Goal: Information Seeking & Learning: Learn about a topic

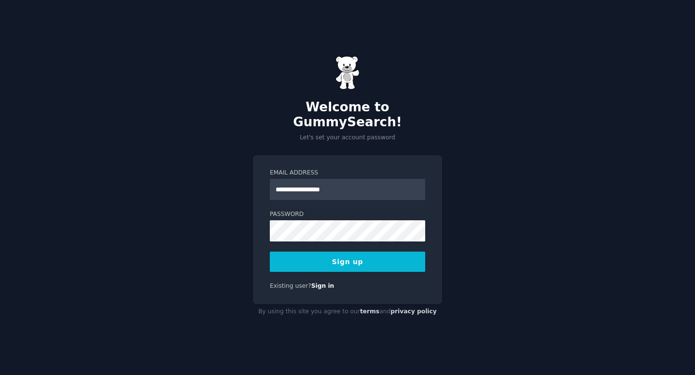
type input "**********"
click at [294, 258] on button "Sign up" at bounding box center [347, 262] width 155 height 20
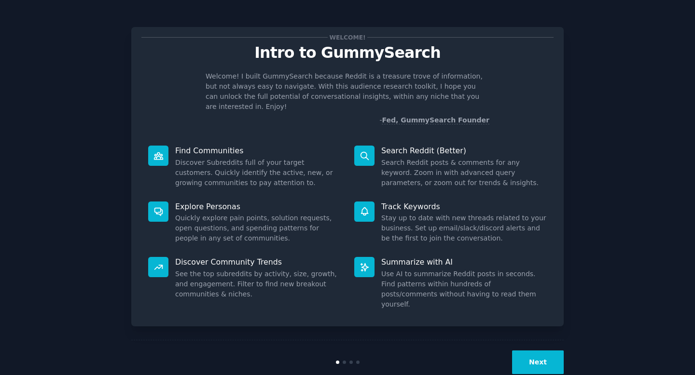
click at [541, 351] on button "Next" at bounding box center [538, 363] width 52 height 24
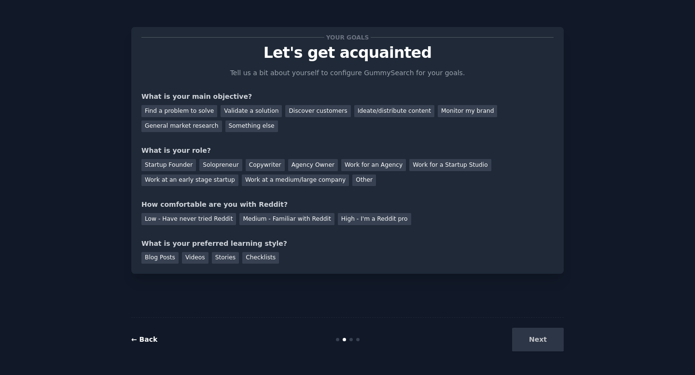
click at [145, 339] on link "← Back" at bounding box center [144, 340] width 26 height 8
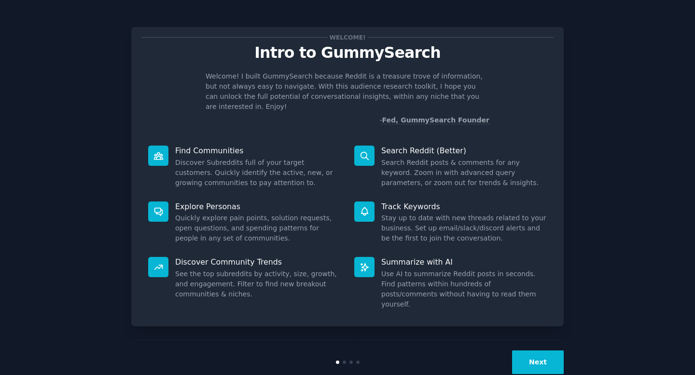
click at [537, 352] on button "Next" at bounding box center [538, 363] width 52 height 24
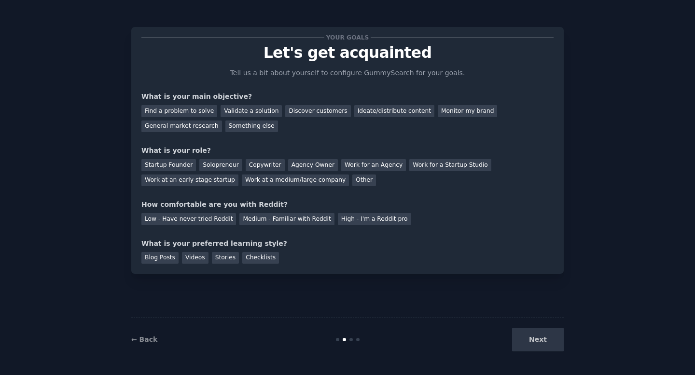
click at [535, 342] on div "Next" at bounding box center [491, 340] width 144 height 24
click at [530, 340] on div "Next" at bounding box center [491, 340] width 144 height 24
click at [201, 111] on div "Find a problem to solve" at bounding box center [179, 111] width 76 height 12
click at [243, 112] on div "Validate a solution" at bounding box center [251, 111] width 61 height 12
click at [189, 112] on div "Find a problem to solve" at bounding box center [179, 111] width 76 height 12
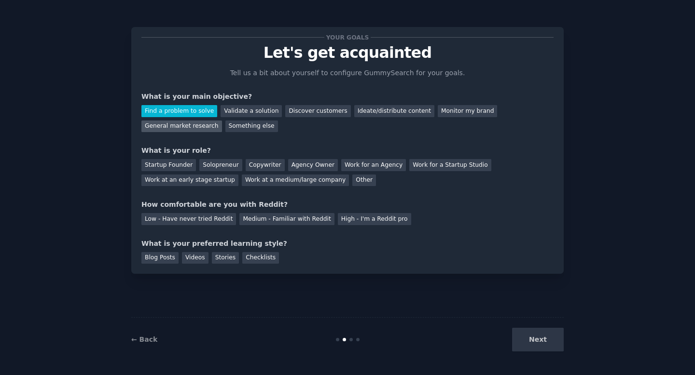
click at [176, 127] on div "General market research" at bounding box center [181, 127] width 81 height 12
click at [219, 165] on div "Solopreneur" at bounding box center [220, 165] width 42 height 12
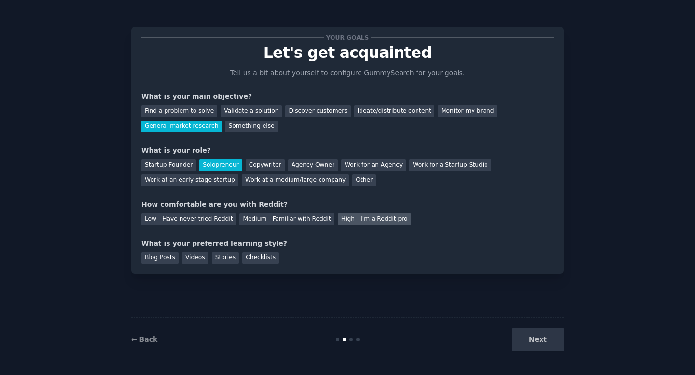
click at [360, 222] on div "High - I'm a Reddit pro" at bounding box center [374, 219] width 73 height 12
click at [147, 258] on div "Blog Posts" at bounding box center [159, 258] width 37 height 12
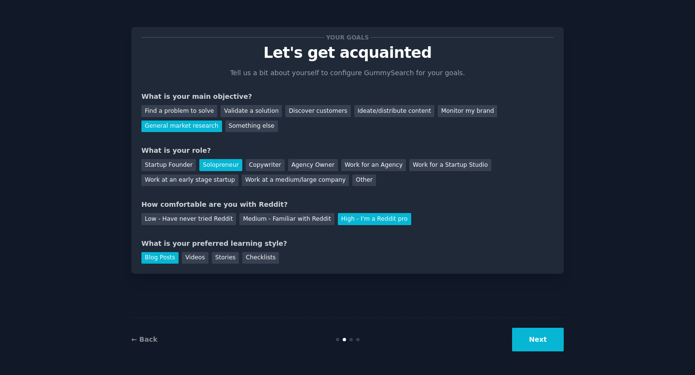
click at [537, 346] on button "Next" at bounding box center [538, 340] width 52 height 24
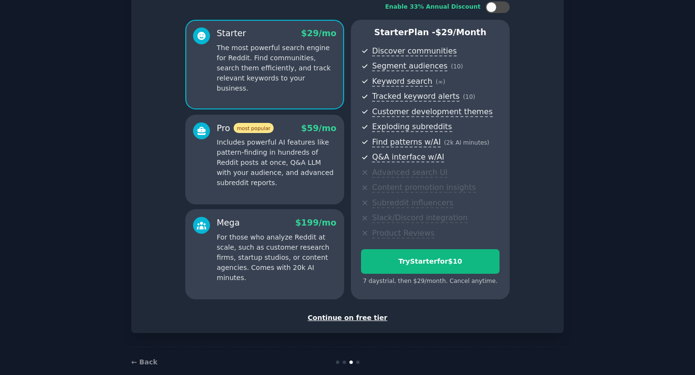
scroll to position [64, 0]
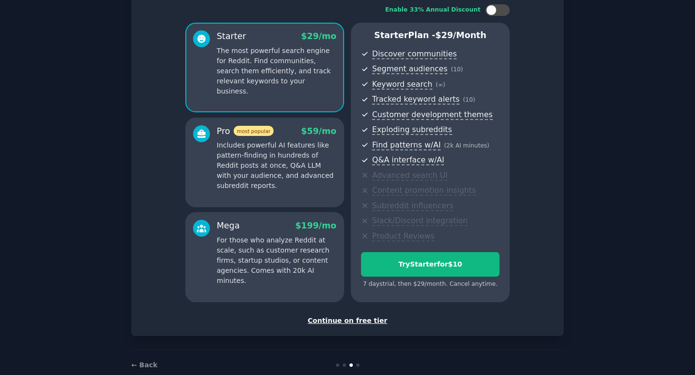
click at [266, 160] on p "Includes powerful AI features like pattern-finding in hundreds of Reddit posts …" at bounding box center [277, 165] width 120 height 51
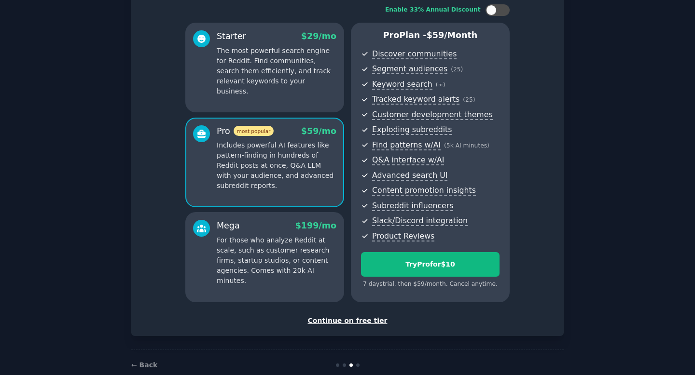
click at [286, 240] on p "For those who analyze Reddit at scale, such as customer research firms, startup…" at bounding box center [277, 260] width 120 height 51
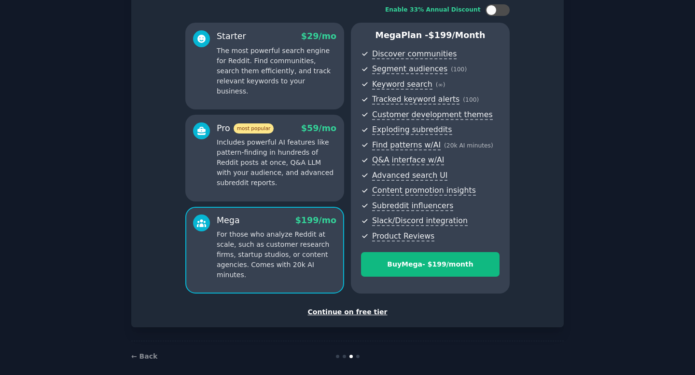
click at [355, 313] on div "Continue on free tier" at bounding box center [347, 312] width 412 height 10
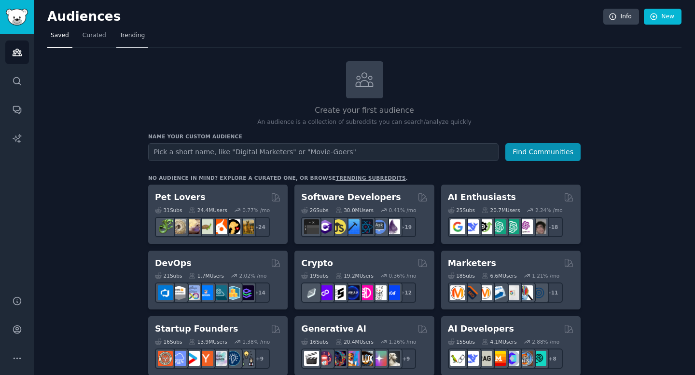
click at [121, 36] on span "Trending" at bounding box center [132, 35] width 25 height 9
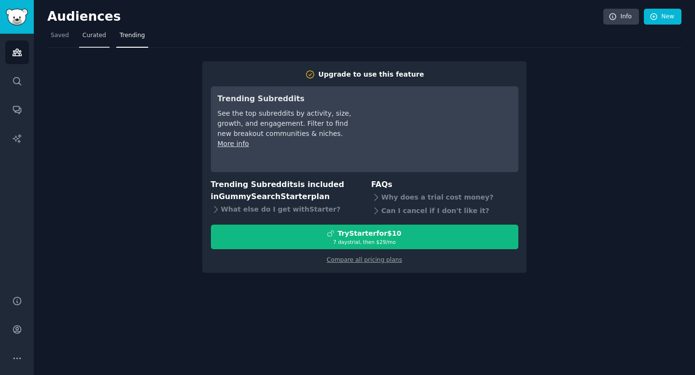
click at [96, 41] on link "Curated" at bounding box center [94, 38] width 30 height 20
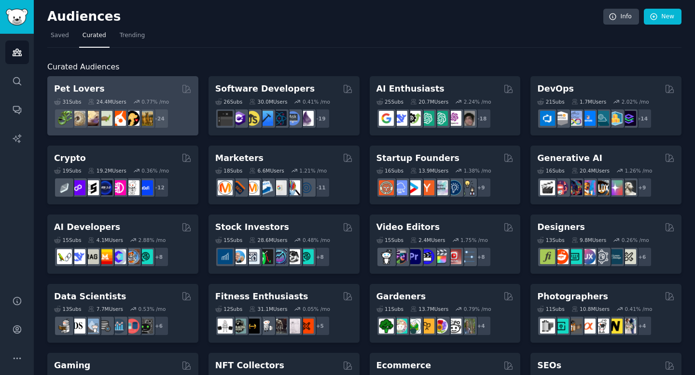
click at [85, 86] on h2 "Pet Lovers" at bounding box center [79, 89] width 51 height 12
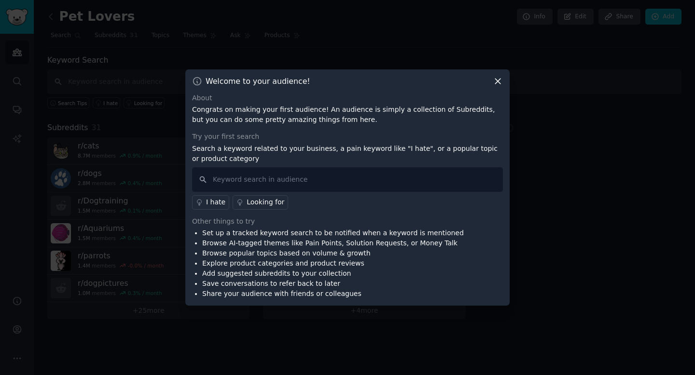
click at [499, 79] on icon at bounding box center [497, 81] width 5 height 5
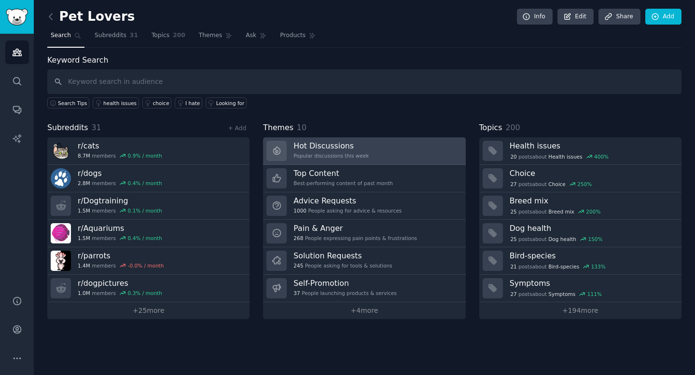
click at [336, 145] on h3 "Hot Discussions" at bounding box center [330, 146] width 75 height 10
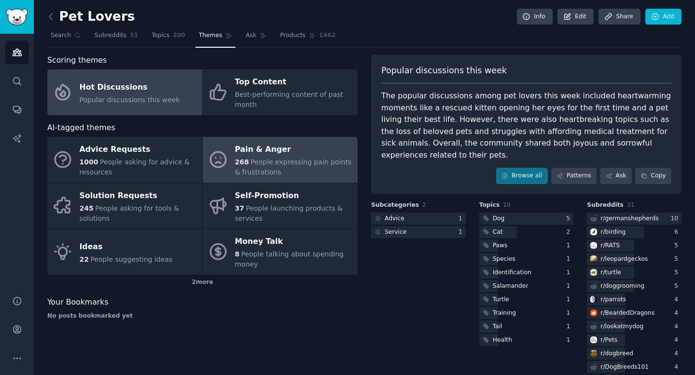
click at [296, 168] on div "268 People expressing pain points & frustrations" at bounding box center [294, 167] width 118 height 20
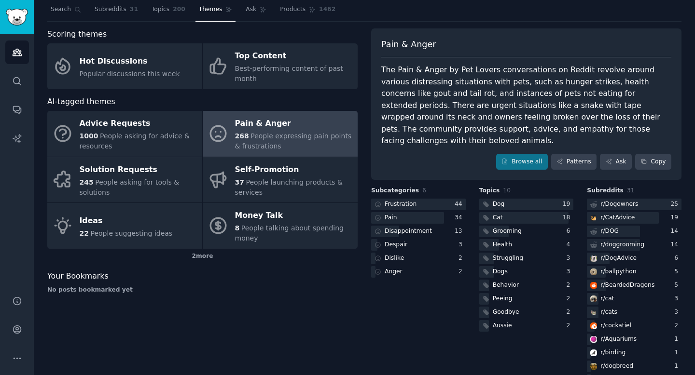
scroll to position [40, 0]
